Goal: Task Accomplishment & Management: Manage account settings

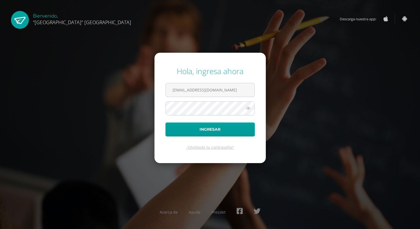
type input "[EMAIL_ADDRESS][DOMAIN_NAME]"
click at [248, 108] on icon at bounding box center [248, 108] width 7 height 7
click at [220, 131] on button "Ingresar" at bounding box center [209, 130] width 89 height 14
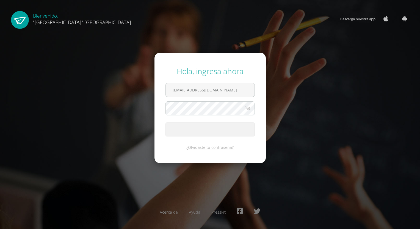
click at [220, 131] on span "submit" at bounding box center [210, 129] width 89 height 13
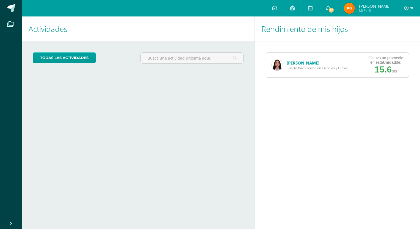
click at [299, 65] on link "Victoria Vanegas" at bounding box center [303, 62] width 33 height 5
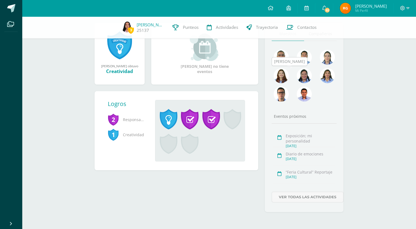
scroll to position [83, 0]
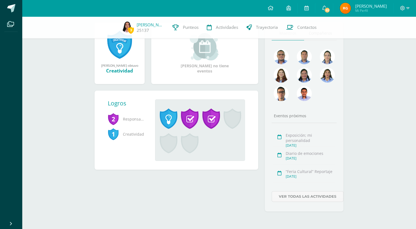
click at [291, 146] on div "Sept. 10, 2025" at bounding box center [309, 145] width 49 height 5
click at [298, 142] on div "Exposición; mi personalidad" at bounding box center [309, 138] width 49 height 10
drag, startPoint x: 298, startPoint y: 142, endPoint x: 279, endPoint y: 139, distance: 19.8
click at [279, 139] on icon at bounding box center [279, 137] width 4 height 5
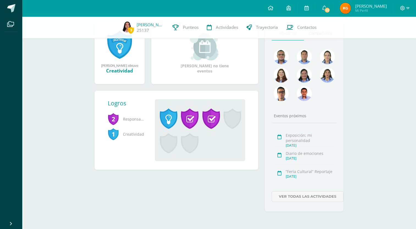
click at [279, 139] on icon at bounding box center [279, 137] width 4 height 5
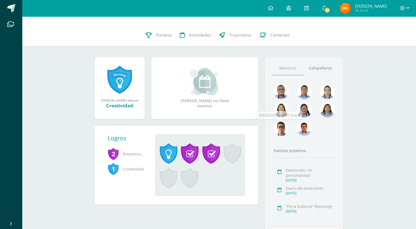
scroll to position [49, 0]
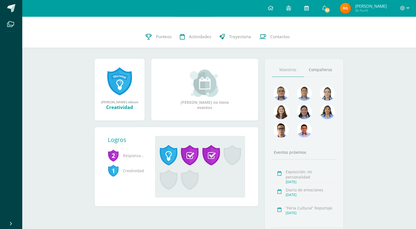
click at [308, 6] on icon at bounding box center [306, 7] width 4 height 5
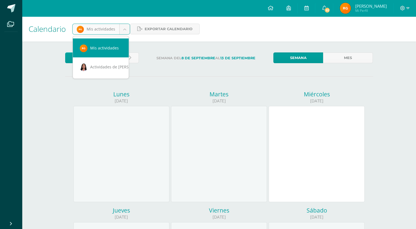
click at [123, 28] on body "Archivos Cerrar panel Configuración Cerrar sesión [PERSON_NAME] Mi Perfil 52 52…" at bounding box center [208, 229] width 416 height 458
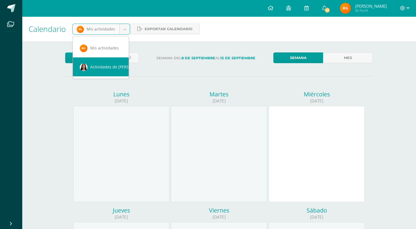
scroll to position [0, 5]
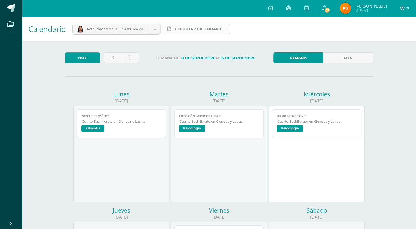
click at [176, 29] on span "Exportar calendario" at bounding box center [199, 29] width 48 height 10
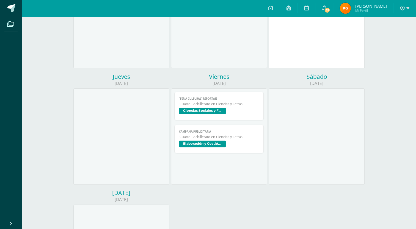
scroll to position [136, 0]
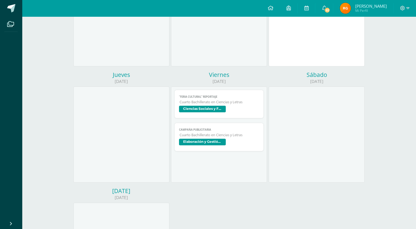
click at [195, 110] on span "Ciencias Sociales y Formación Ciudadana 4" at bounding box center [202, 109] width 47 height 7
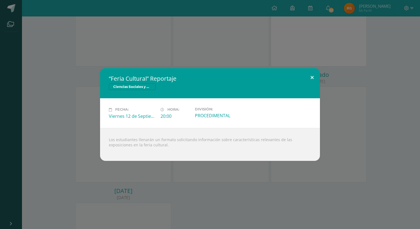
click at [312, 77] on button at bounding box center [312, 77] width 16 height 19
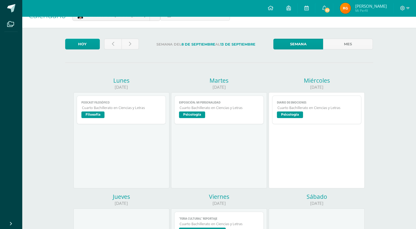
scroll to position [0, 0]
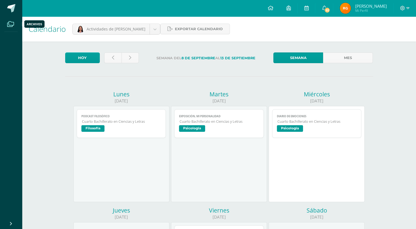
click at [10, 24] on icon at bounding box center [10, 23] width 7 height 5
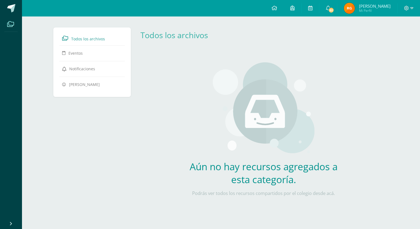
click at [64, 35] on link "Todos los archivos" at bounding box center [92, 38] width 60 height 10
